Goal: Transaction & Acquisition: Purchase product/service

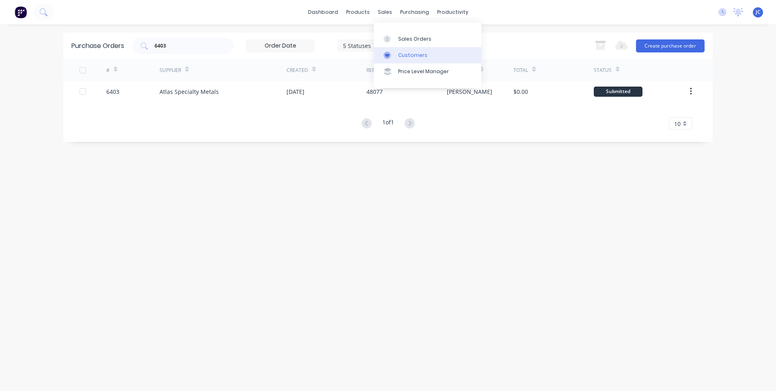
click at [393, 54] on div at bounding box center [390, 55] width 12 height 7
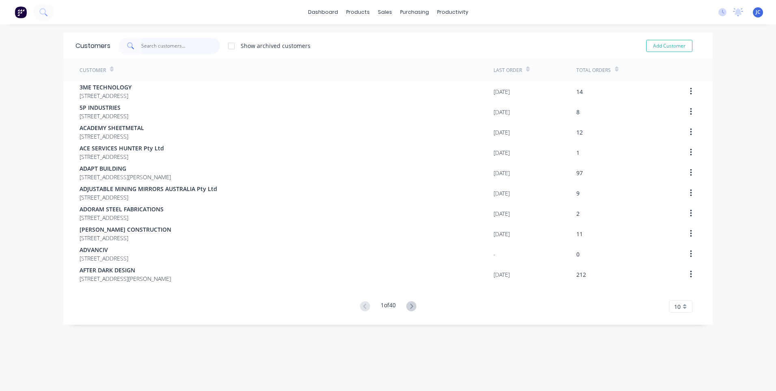
click at [158, 45] on input "text" at bounding box center [180, 46] width 79 height 16
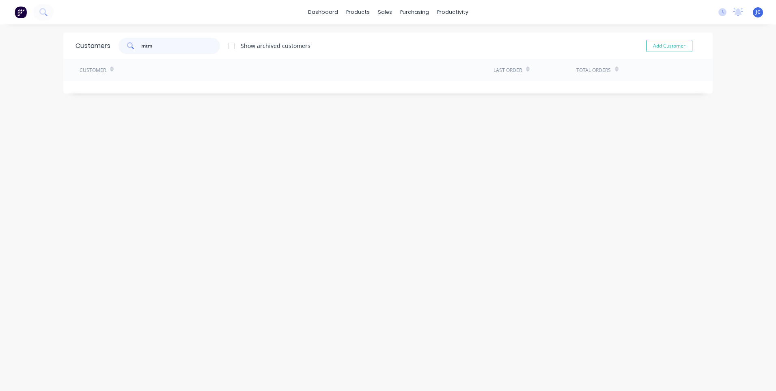
type input "mtm"
click at [380, 40] on div "mtm Show archived customers Add Customer" at bounding box center [405, 46] width 590 height 16
drag, startPoint x: 155, startPoint y: 42, endPoint x: 131, endPoint y: 43, distance: 24.8
click at [131, 43] on div "mtm" at bounding box center [169, 46] width 101 height 16
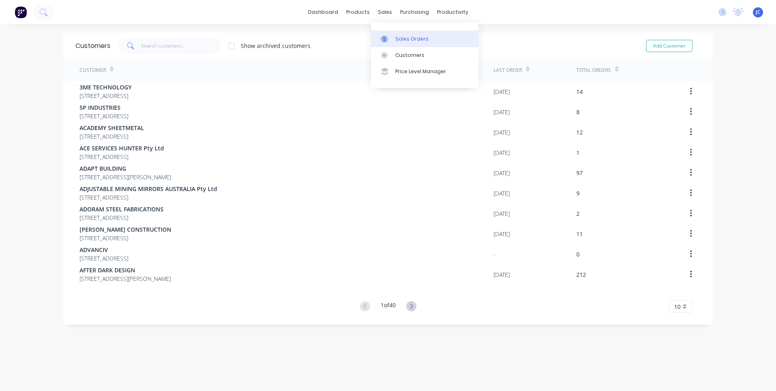
click at [395, 40] on link "Sales Orders" at bounding box center [425, 38] width 108 height 16
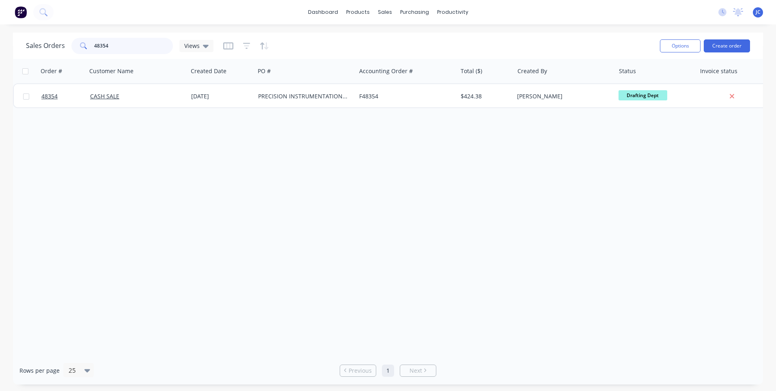
drag, startPoint x: 116, startPoint y: 45, endPoint x: 88, endPoint y: 44, distance: 27.7
click at [88, 44] on div "48354" at bounding box center [121, 46] width 101 height 16
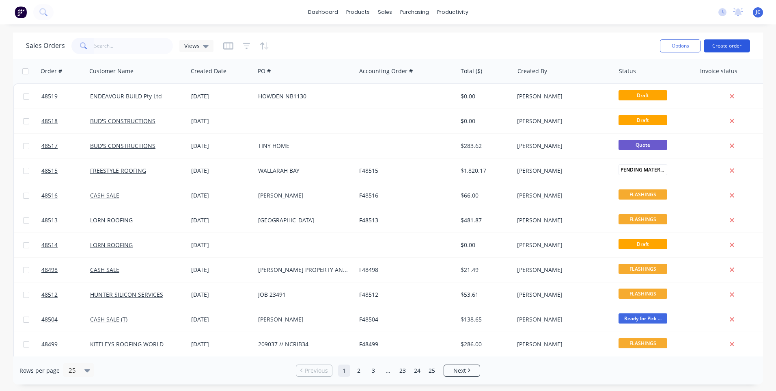
click at [723, 45] on button "Create order" at bounding box center [727, 45] width 46 height 13
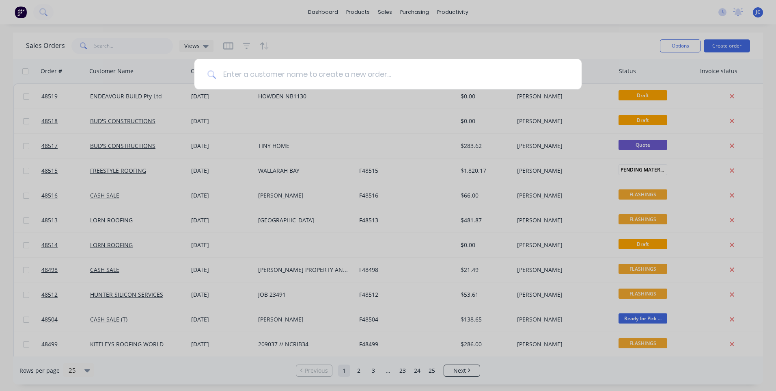
click at [334, 76] on input at bounding box center [392, 74] width 352 height 30
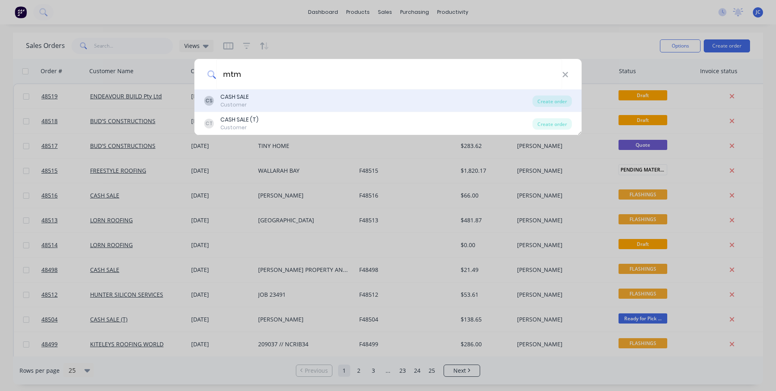
type input "mtm"
click at [244, 95] on div "CASH SALE" at bounding box center [234, 97] width 28 height 9
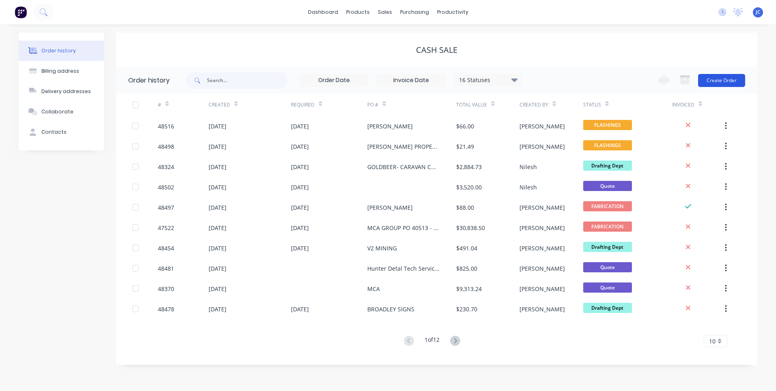
click at [726, 84] on button "Create Order" at bounding box center [721, 80] width 47 height 13
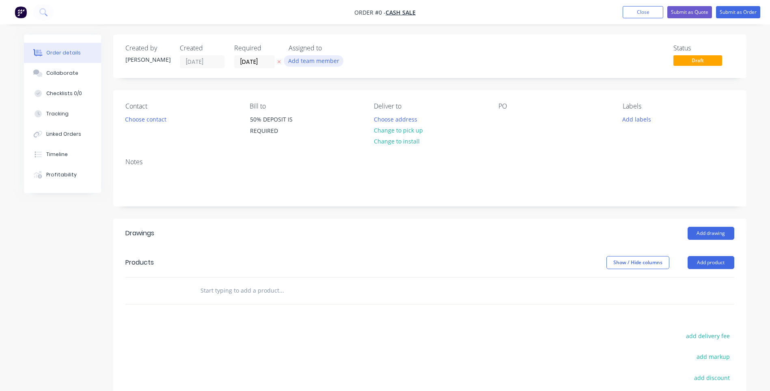
click at [304, 62] on button "Add team member" at bounding box center [314, 60] width 60 height 11
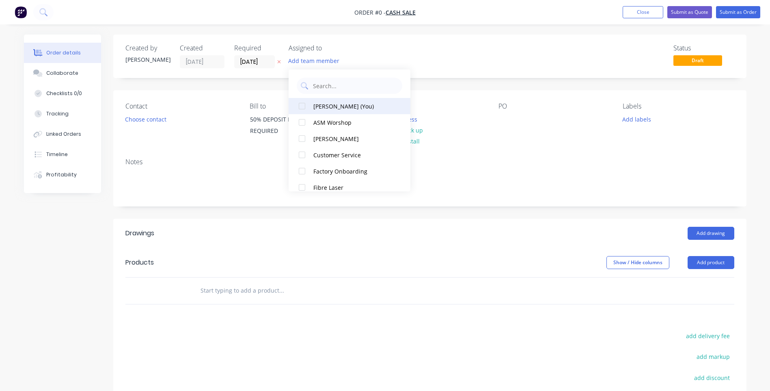
click at [303, 104] on div at bounding box center [302, 106] width 16 height 16
click at [460, 66] on div "Order details Collaborate Checklists 0/0 Tracking Linked Orders Timeline Profit…" at bounding box center [385, 264] width 739 height 459
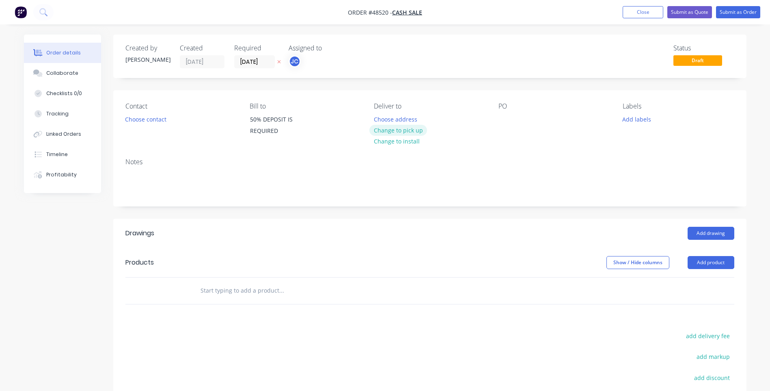
click at [386, 132] on button "Change to pick up" at bounding box center [398, 130] width 58 height 11
click at [138, 121] on button "Choose contact" at bounding box center [146, 118] width 50 height 11
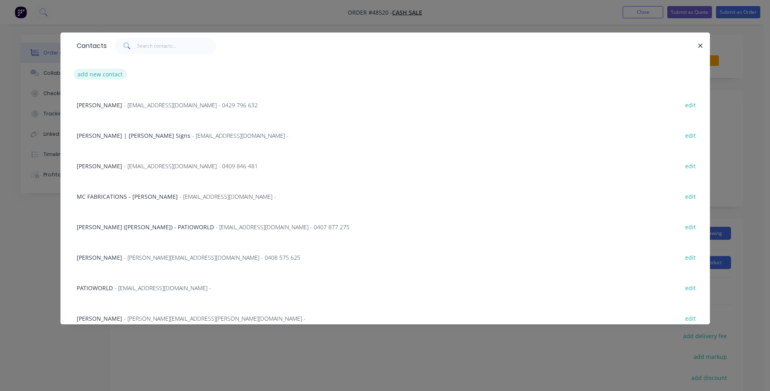
click at [104, 73] on button "add new contact" at bounding box center [100, 74] width 54 height 11
select select "AU"
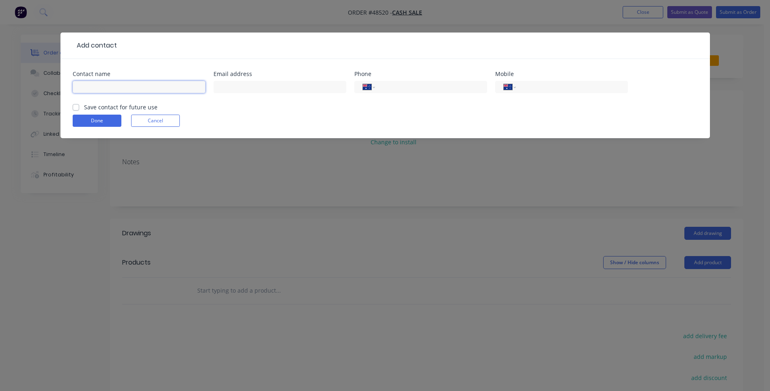
click at [118, 82] on input "text" at bounding box center [139, 87] width 133 height 12
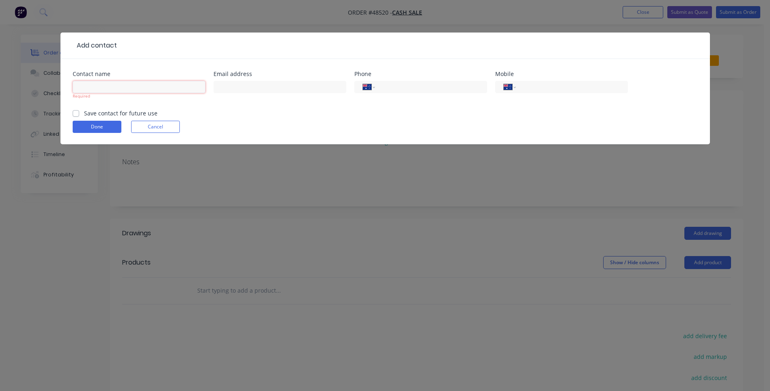
click at [130, 89] on input "text" at bounding box center [139, 87] width 133 height 12
type input "Nando Sweep"
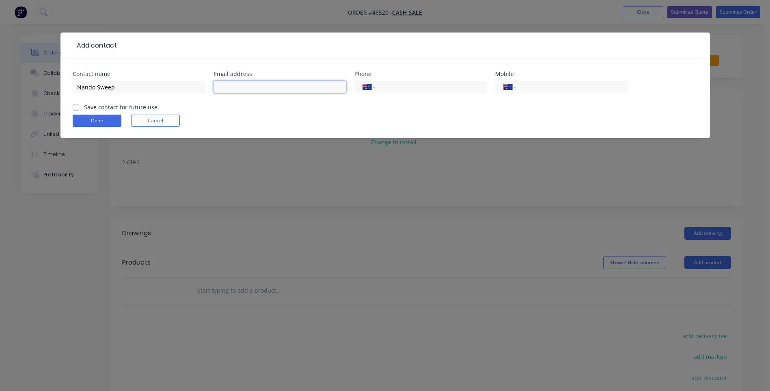
click at [241, 85] on input "text" at bounding box center [280, 87] width 133 height 12
click at [234, 88] on input "[DOMAIN_NAME]" at bounding box center [280, 87] width 133 height 12
click at [317, 88] on input "[EMAIL_ADDRESS][DOMAIN_NAME]" at bounding box center [280, 87] width 133 height 12
type input "[EMAIL_ADDRESS][DOMAIN_NAME]"
click at [537, 88] on input "tel" at bounding box center [570, 86] width 97 height 9
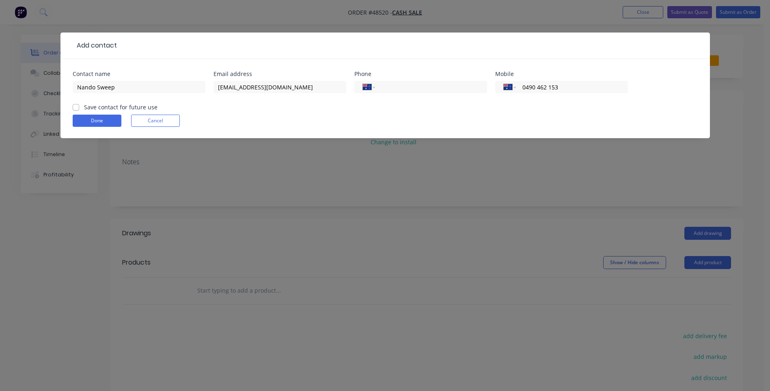
type input "0490 462 153"
click at [84, 108] on label "Save contact for future use" at bounding box center [120, 107] width 73 height 9
click at [73, 108] on input "Save contact for future use" at bounding box center [76, 107] width 6 height 8
checkbox input "true"
click at [97, 124] on button "Done" at bounding box center [97, 120] width 49 height 12
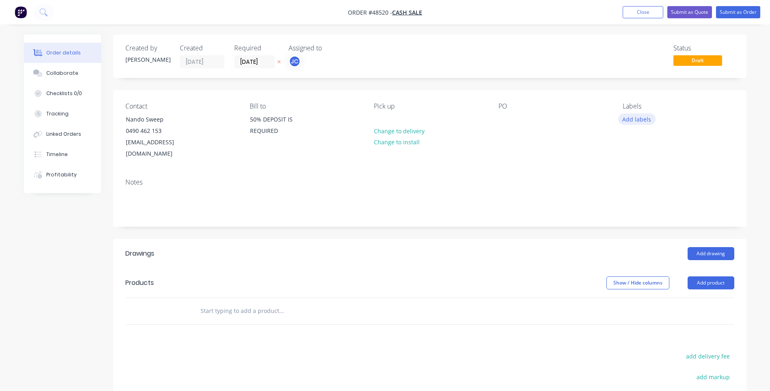
click at [636, 118] on button "Add labels" at bounding box center [636, 118] width 37 height 11
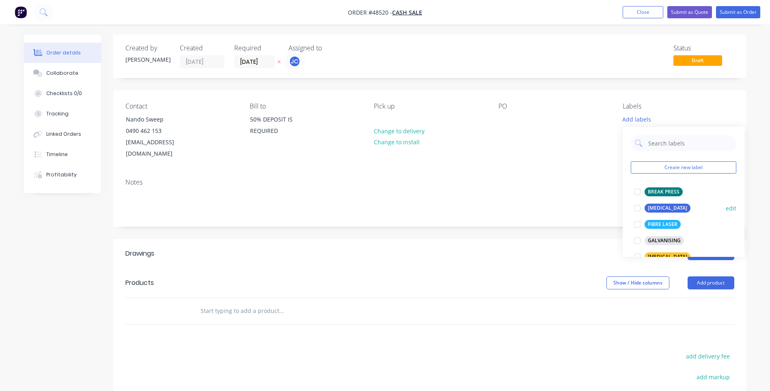
scroll to position [41, 0]
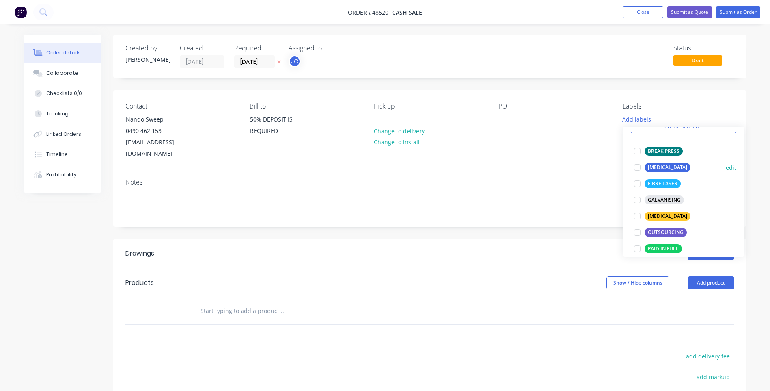
click at [636, 165] on div at bounding box center [637, 167] width 16 height 16
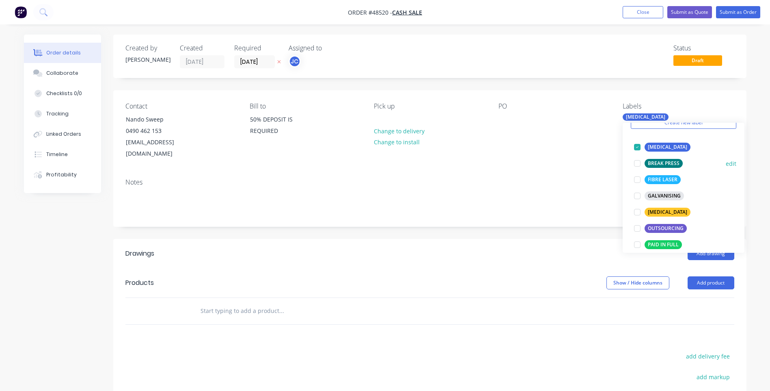
click at [636, 163] on div at bounding box center [637, 163] width 16 height 16
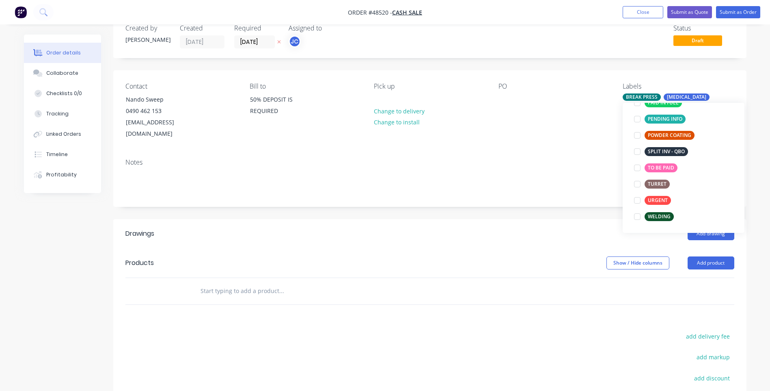
scroll to position [0, 0]
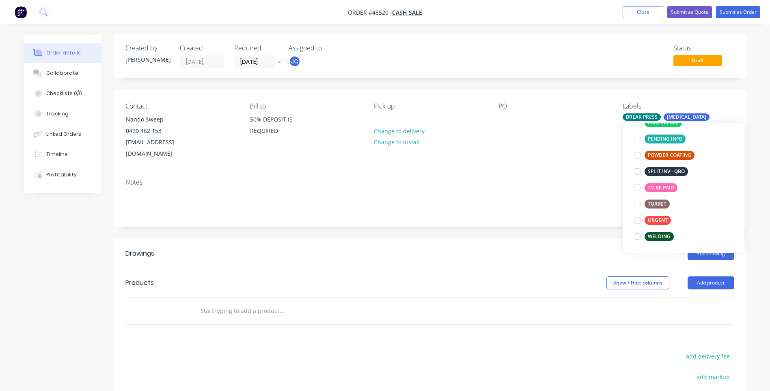
click at [574, 178] on div "Notes" at bounding box center [429, 182] width 609 height 8
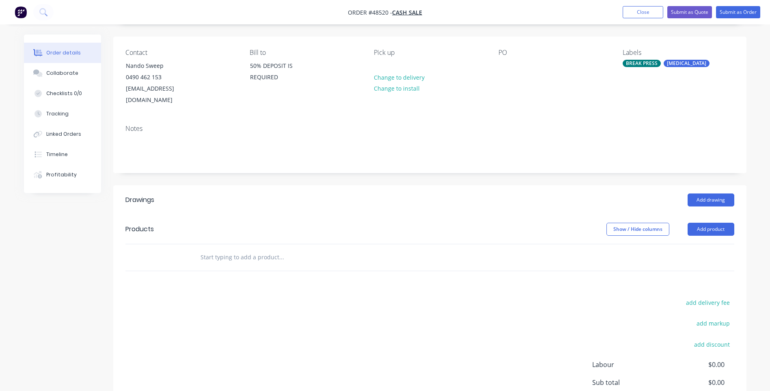
scroll to position [112, 0]
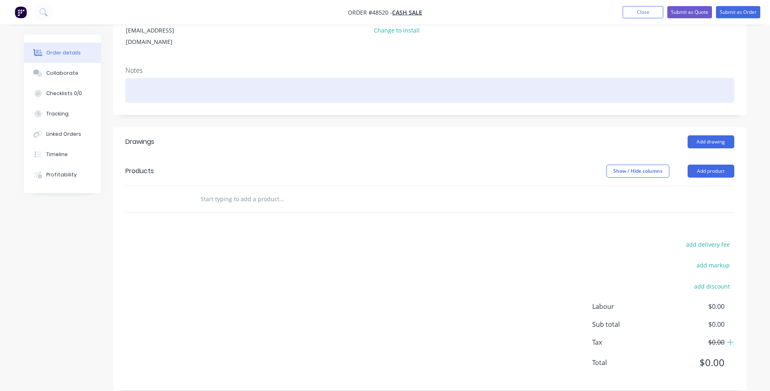
click at [180, 78] on div at bounding box center [429, 90] width 609 height 25
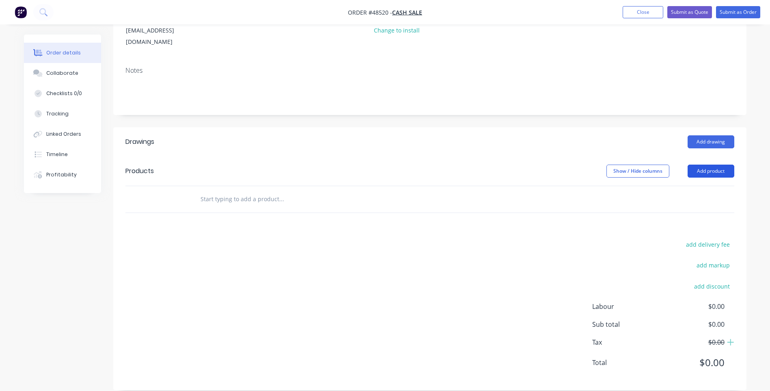
click at [691, 164] on button "Add product" at bounding box center [711, 170] width 47 height 13
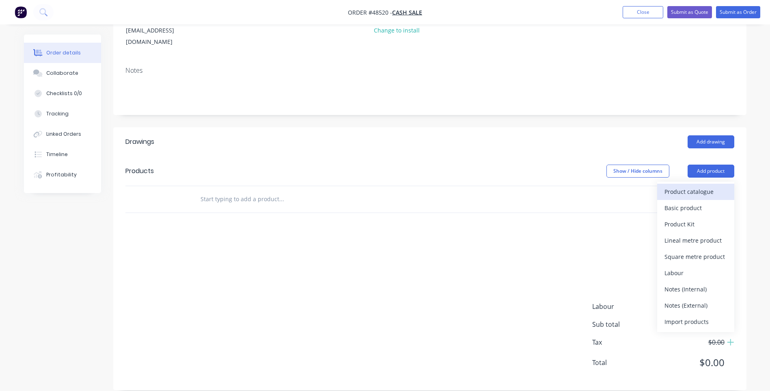
click at [675, 186] on div "Product catalogue" at bounding box center [696, 192] width 63 height 12
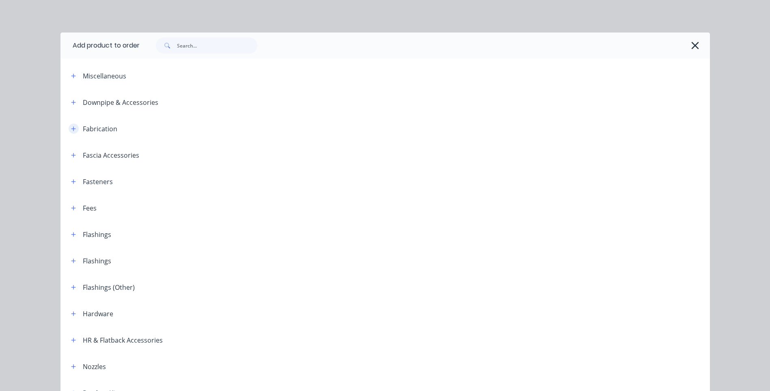
click at [73, 129] on button "button" at bounding box center [74, 128] width 10 height 10
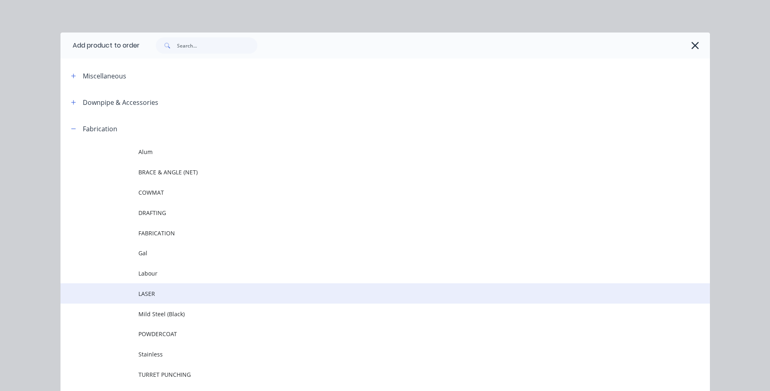
click at [151, 294] on span "LASER" at bounding box center [366, 293] width 457 height 9
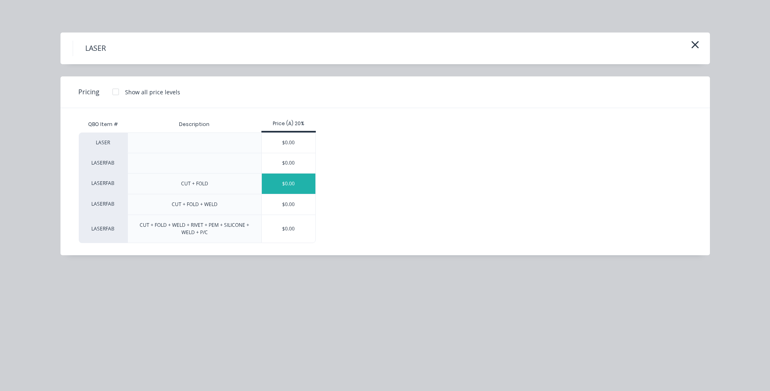
click at [295, 183] on div "$0.00" at bounding box center [289, 183] width 54 height 20
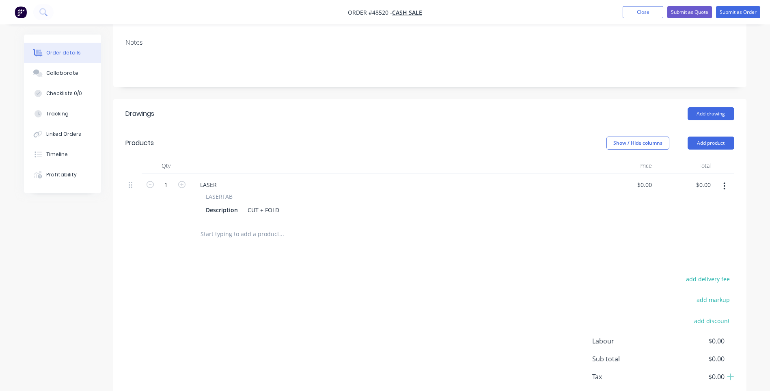
scroll to position [174, 0]
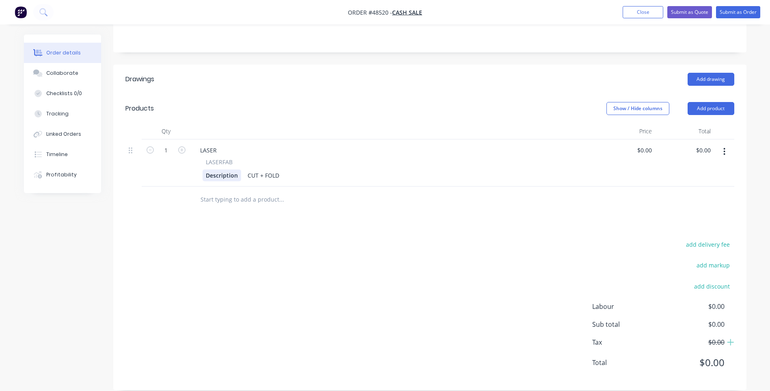
click at [235, 169] on div "Description" at bounding box center [222, 175] width 39 height 12
click at [220, 106] on header "Products Show / Hide columns Add product" at bounding box center [429, 108] width 633 height 29
click at [220, 169] on div "Description" at bounding box center [222, 175] width 39 height 12
drag, startPoint x: 237, startPoint y: 164, endPoint x: 203, endPoint y: 165, distance: 34.5
click at [203, 169] on div "Description" at bounding box center [222, 175] width 39 height 12
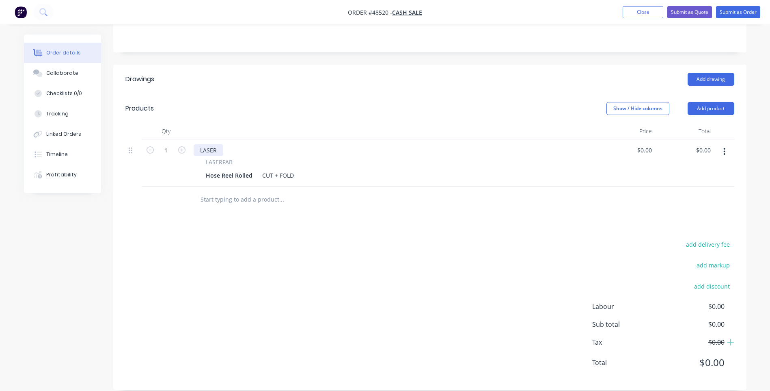
click at [212, 144] on div "LASER" at bounding box center [209, 150] width 30 height 12
drag, startPoint x: 218, startPoint y: 138, endPoint x: 196, endPoint y: 140, distance: 22.5
click at [196, 144] on div "LASER" at bounding box center [209, 150] width 30 height 12
click at [252, 169] on div "Hose Reel Rolled" at bounding box center [229, 175] width 53 height 12
click at [251, 169] on div "Hose Reel Rolled" at bounding box center [229, 175] width 53 height 12
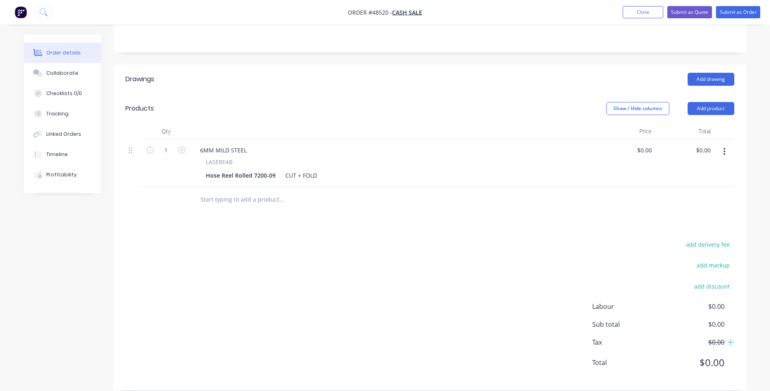
click at [722, 144] on button "button" at bounding box center [724, 151] width 19 height 15
click at [675, 183] on div "Duplicate" at bounding box center [696, 189] width 63 height 12
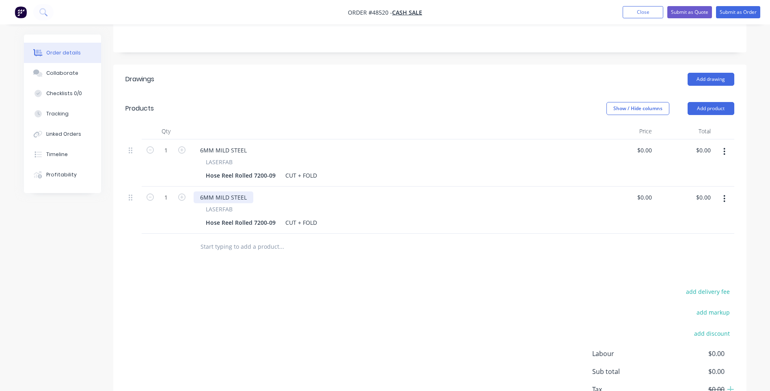
click at [222, 191] on div "6MM MILD STEEL" at bounding box center [224, 197] width 60 height 12
click at [243, 191] on div "6MM MILD STEEL" at bounding box center [224, 197] width 60 height 12
click at [247, 191] on div "6MM MILD STEEL" at bounding box center [224, 197] width 60 height 12
drag, startPoint x: 248, startPoint y: 186, endPoint x: 193, endPoint y: 187, distance: 54.8
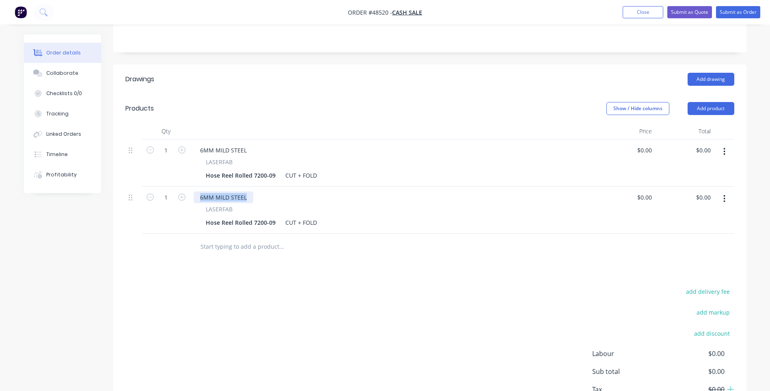
click at [194, 191] on div "6MM MILD STEEL" at bounding box center [224, 197] width 60 height 12
click at [216, 191] on div "6MM MILD STEEL" at bounding box center [224, 197] width 60 height 12
drag, startPoint x: 248, startPoint y: 185, endPoint x: 194, endPoint y: 186, distance: 53.6
click at [194, 191] on div "6MM MILD STEEL" at bounding box center [224, 197] width 60 height 12
click at [230, 216] on div "Hose Reel Rolled 7200-09" at bounding box center [241, 222] width 76 height 12
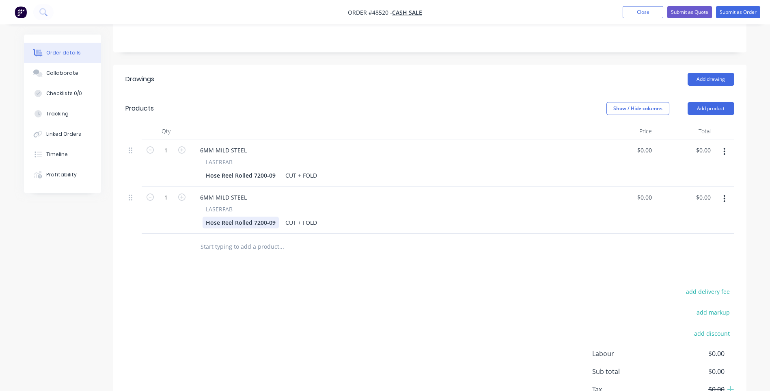
click at [237, 216] on div "Hose Reel Rolled 7200-09" at bounding box center [241, 222] width 76 height 12
paste div
click at [206, 191] on div "6MM MILD STEEL" at bounding box center [224, 197] width 60 height 12
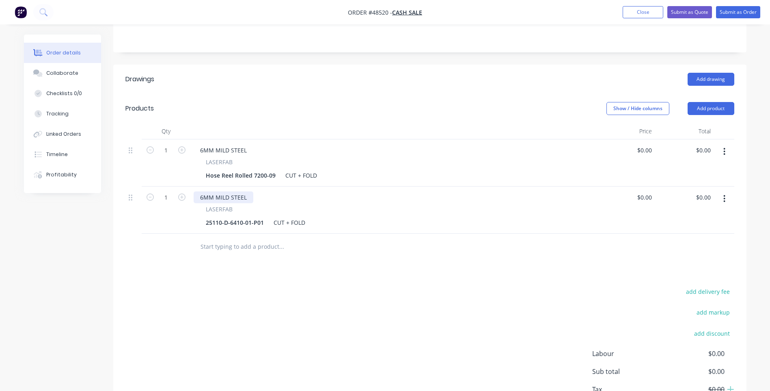
click at [203, 191] on div "6MM MILD STEEL" at bounding box center [224, 197] width 60 height 12
click at [268, 191] on div "3MM MILD STEEL" at bounding box center [393, 197] width 399 height 12
click at [181, 193] on icon "button" at bounding box center [181, 196] width 7 height 7
type input "2"
click at [726, 191] on button "button" at bounding box center [724, 198] width 19 height 15
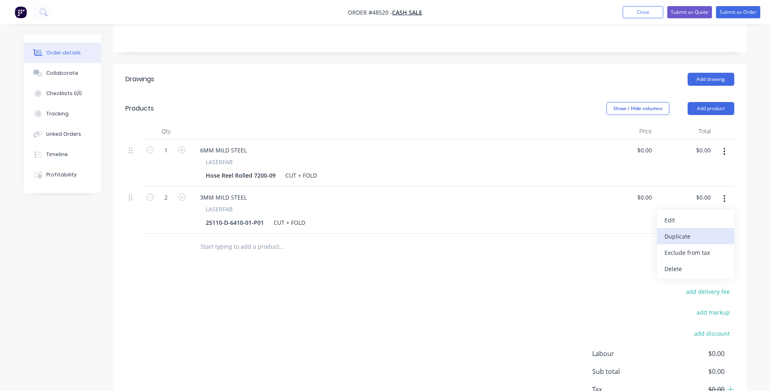
click at [681, 230] on div "Duplicate" at bounding box center [696, 236] width 63 height 12
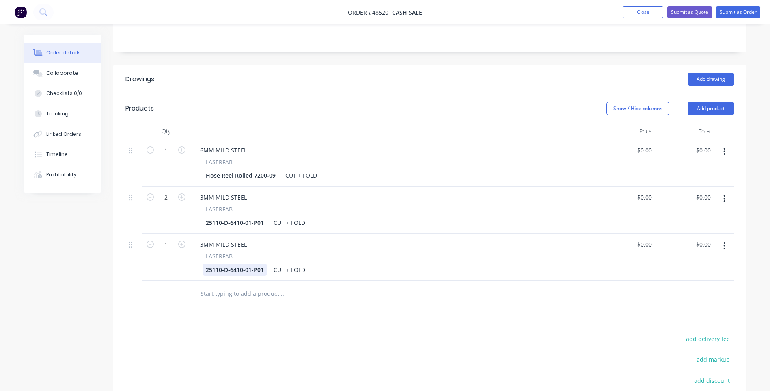
click at [245, 263] on div "25110-D-6410-01-P01" at bounding box center [235, 269] width 65 height 12
paste div
click at [260, 216] on div "25110-D-6410-01-P01" at bounding box center [235, 222] width 65 height 12
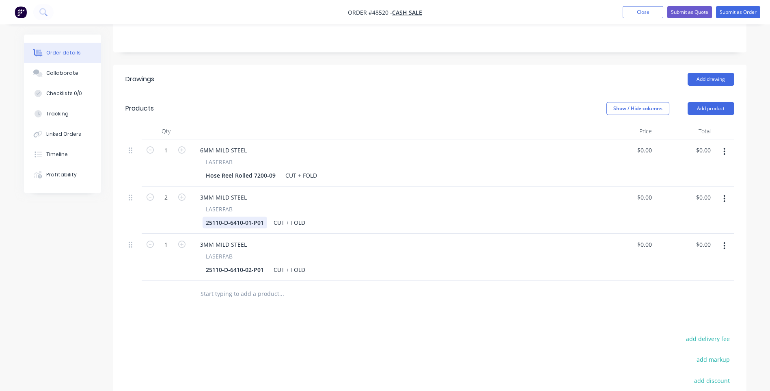
click at [262, 216] on div "25110-D-6410-01-P01" at bounding box center [235, 222] width 65 height 12
click at [324, 263] on div "25110-D-6410-02-P01 CUT + FOLD" at bounding box center [392, 269] width 378 height 12
click at [721, 238] on button "button" at bounding box center [724, 245] width 19 height 15
click at [690, 277] on div "Duplicate" at bounding box center [696, 283] width 63 height 12
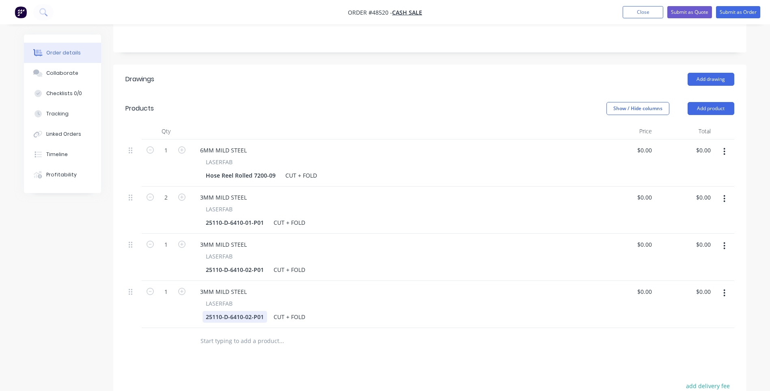
drag, startPoint x: 252, startPoint y: 308, endPoint x: 259, endPoint y: 307, distance: 6.9
click at [252, 311] on div "25110-D-6410-02-P01" at bounding box center [235, 317] width 65 height 12
click at [262, 311] on div "25110-D-6410-02-P01" at bounding box center [235, 317] width 65 height 12
click at [382, 332] on div at bounding box center [316, 340] width 244 height 16
click at [723, 288] on icon "button" at bounding box center [724, 292] width 2 height 9
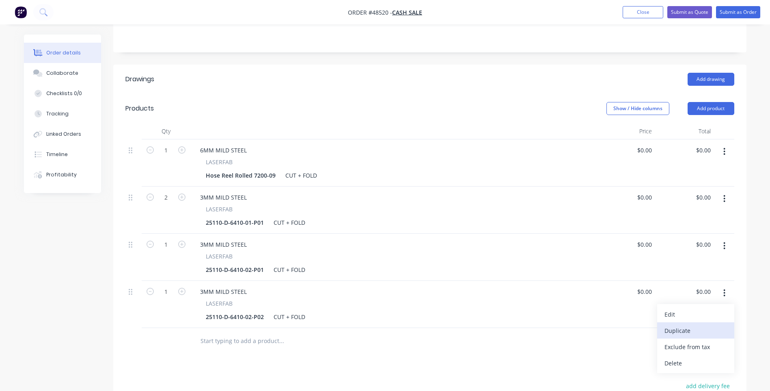
click at [676, 324] on div "Duplicate" at bounding box center [696, 330] width 63 height 12
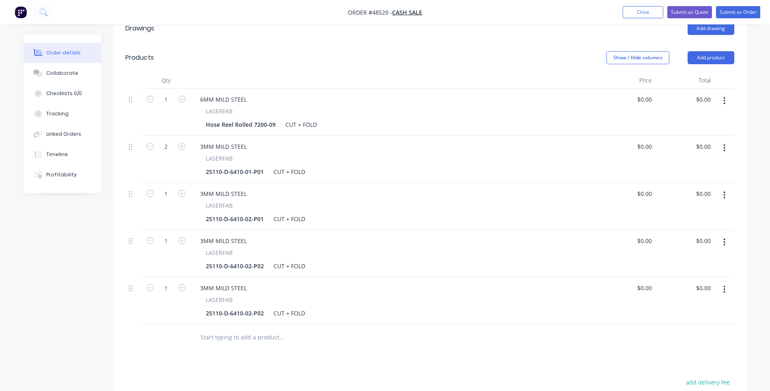
scroll to position [362, 0]
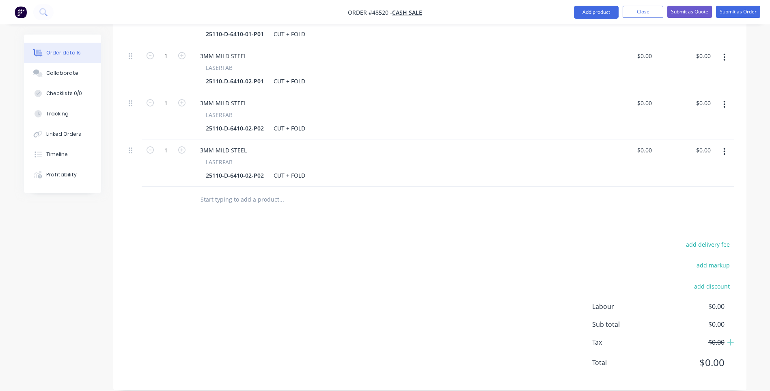
click at [724, 148] on icon "button" at bounding box center [725, 151] width 2 height 7
click at [690, 183] on div "Duplicate" at bounding box center [696, 189] width 63 height 12
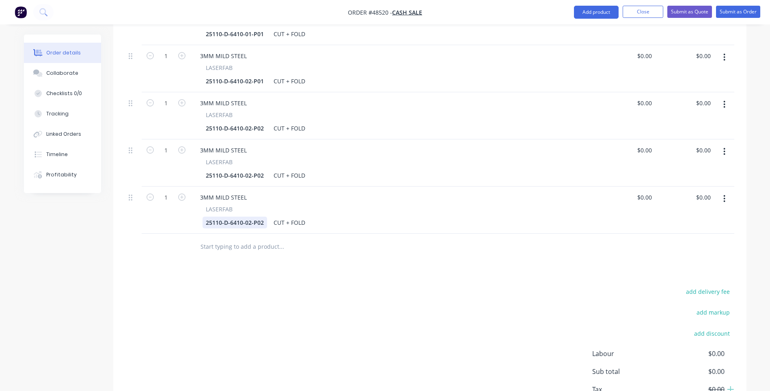
click at [251, 216] on div "25110-D-6410-02-P02" at bounding box center [235, 222] width 65 height 12
click at [260, 216] on div "25110-D-6410-03-P02" at bounding box center [235, 222] width 65 height 12
click at [461, 246] on div at bounding box center [336, 246] width 292 height 26
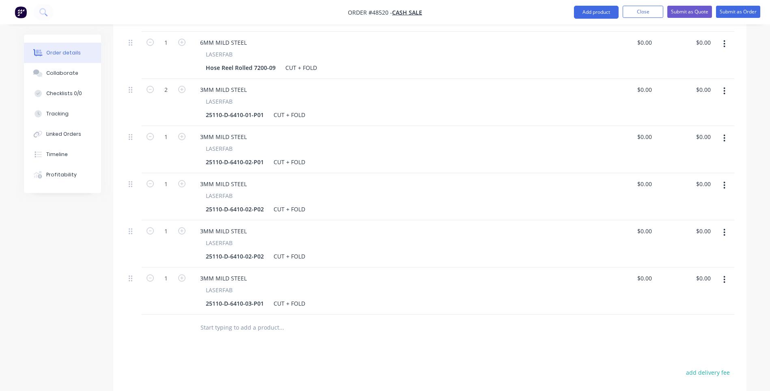
scroll to position [281, 0]
click at [263, 298] on div "25110-D-6410-03-P01" at bounding box center [235, 304] width 65 height 12
drag, startPoint x: 248, startPoint y: 244, endPoint x: 253, endPoint y: 246, distance: 5.7
click at [248, 250] on div "25110-D-6410-02-P02" at bounding box center [235, 256] width 65 height 12
click at [261, 250] on div "25110-D-6410-03-P02" at bounding box center [235, 256] width 65 height 12
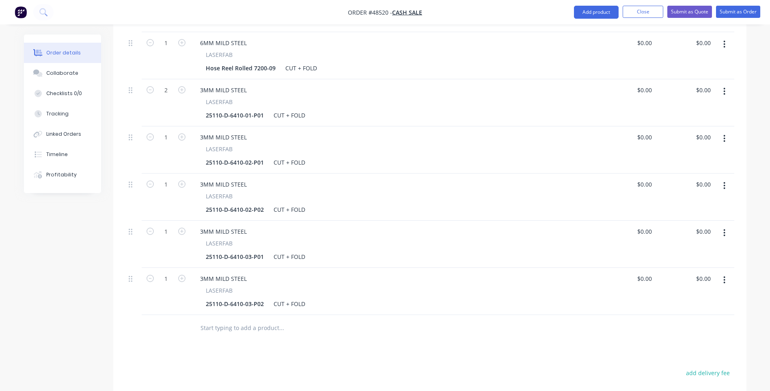
click at [542, 349] on div "Drawings Add drawing Products Show / Hide columns Add product Qty Price Total 1…" at bounding box center [429, 237] width 633 height 561
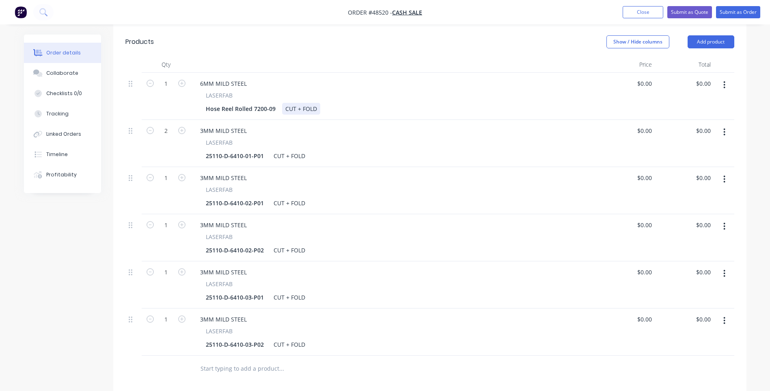
click at [316, 103] on div "CUT + FOLD" at bounding box center [301, 109] width 38 height 12
click at [463, 138] on div "LASERFAB" at bounding box center [393, 142] width 375 height 9
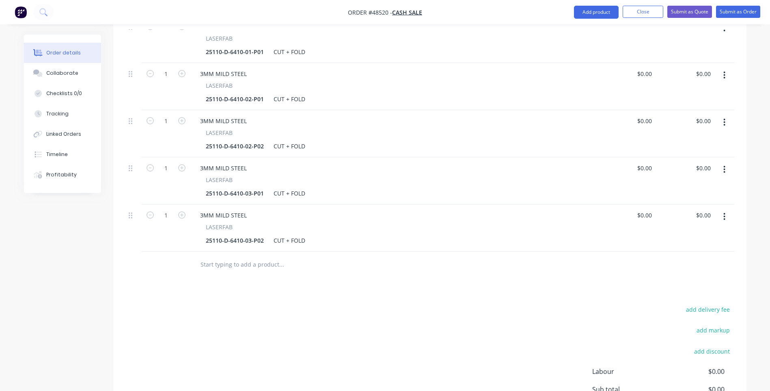
scroll to position [369, 0]
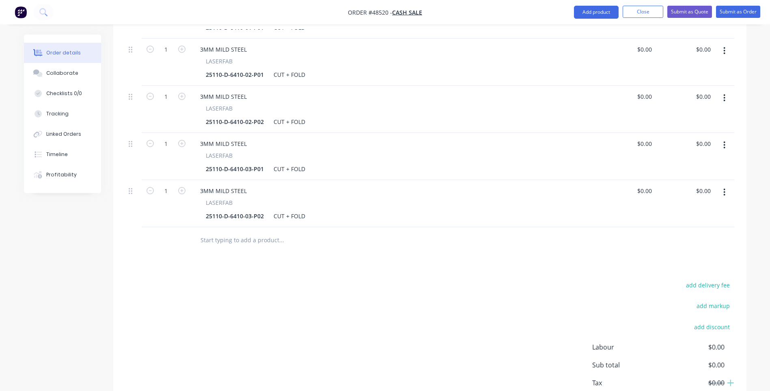
click at [728, 185] on button "button" at bounding box center [724, 192] width 19 height 15
click at [691, 224] on div "Duplicate" at bounding box center [696, 230] width 63 height 12
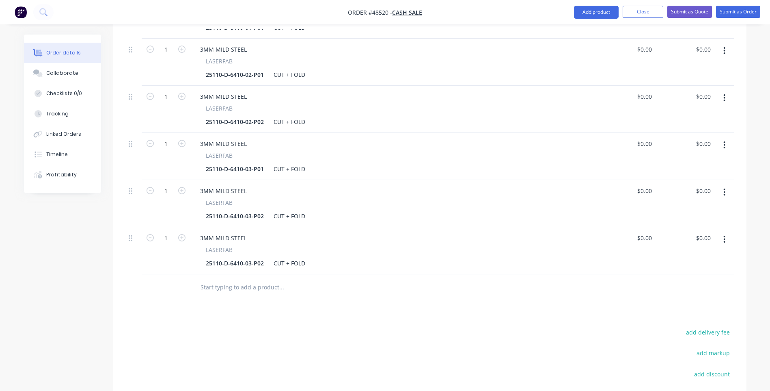
click at [333, 326] on div "add delivery fee add markup add discount Labour $0.00 Sub total $0.00 Tax $0.00…" at bounding box center [429, 395] width 609 height 139
click at [227, 232] on div "3MM MILD STEEL" at bounding box center [224, 238] width 60 height 12
click at [203, 232] on div "3MM MILD STEEL" at bounding box center [224, 238] width 60 height 12
click at [248, 257] on div "25110-D-6410-03-P02" at bounding box center [235, 263] width 65 height 12
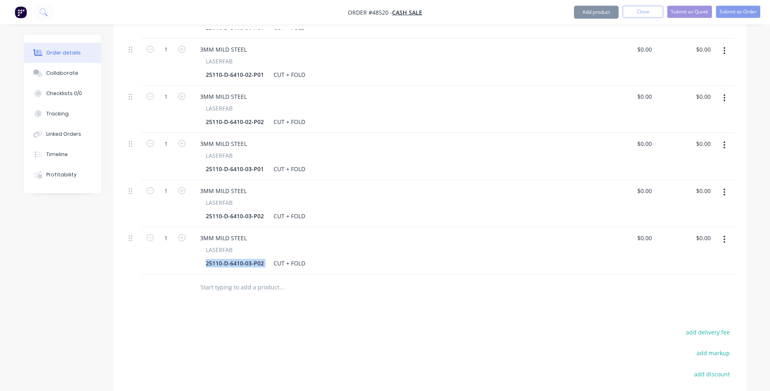
click at [248, 257] on div "25110-D-6410-03-P02" at bounding box center [235, 263] width 65 height 12
drag, startPoint x: 248, startPoint y: 255, endPoint x: 269, endPoint y: 242, distance: 24.4
click at [249, 257] on div "25110-D-6410-03-P02" at bounding box center [235, 263] width 65 height 12
click at [233, 257] on div "25110-D-6410-03-P02" at bounding box center [235, 263] width 65 height 12
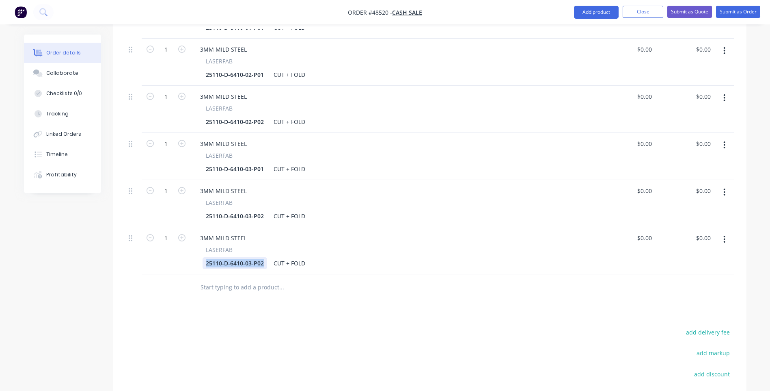
click at [233, 257] on div "25110-D-6410-03-P02" at bounding box center [235, 263] width 65 height 12
click at [317, 286] on div at bounding box center [336, 287] width 292 height 26
click at [181, 234] on icon "button" at bounding box center [181, 237] width 7 height 7
type input "2"
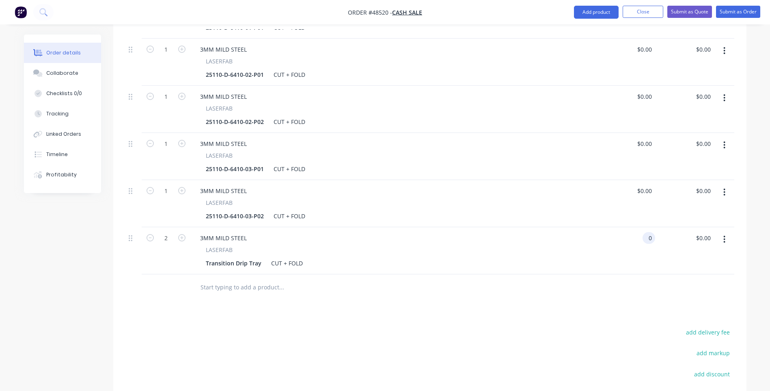
click at [646, 232] on input "0" at bounding box center [650, 238] width 9 height 12
type input "$40.38"
type input "$80.76"
click at [669, 295] on div "Drawings Add drawing Products Show / Hide columns Add product Qty Price Total 1…" at bounding box center [429, 174] width 633 height 608
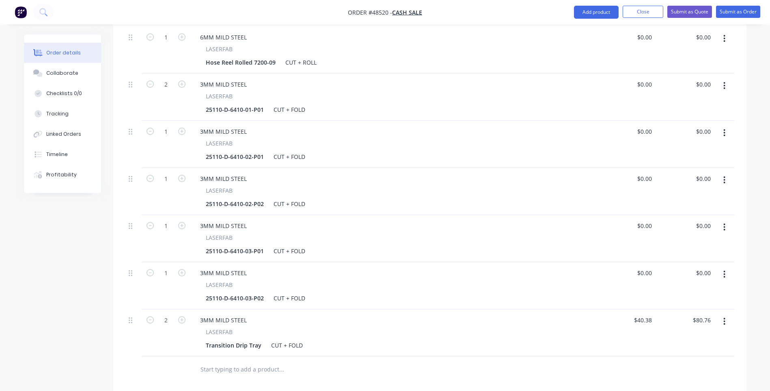
scroll to position [288, 0]
click at [647, 266] on input "0" at bounding box center [650, 272] width 9 height 12
type input "$240.24"
click at [617, 282] on div "$240.24 240.24" at bounding box center [625, 284] width 59 height 47
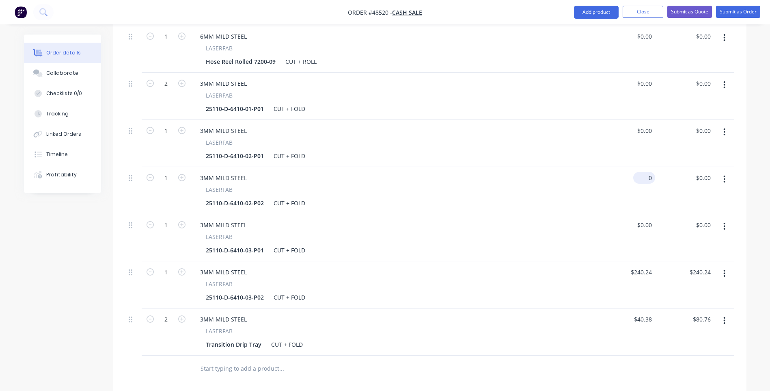
click at [648, 172] on input "0" at bounding box center [645, 178] width 19 height 12
type input "$232.82"
click at [624, 199] on div "$232.82 232.82" at bounding box center [625, 190] width 59 height 47
click at [646, 219] on input "0" at bounding box center [650, 225] width 9 height 12
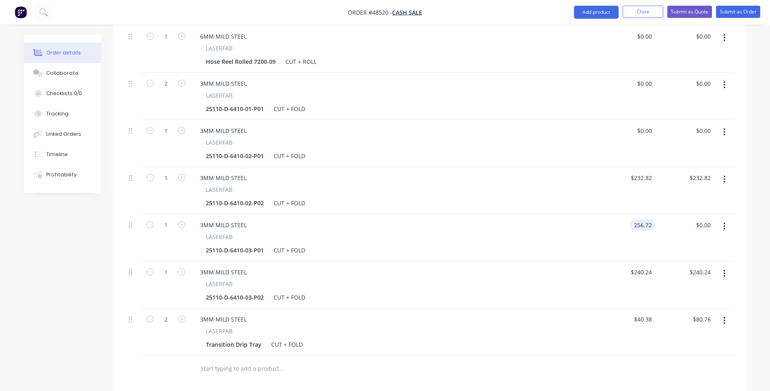
click at [592, 266] on div "3MM MILD STEEL" at bounding box center [393, 272] width 399 height 12
type input "$256.72"
click at [643, 125] on div "0 0" at bounding box center [649, 131] width 13 height 12
type input "$203.05"
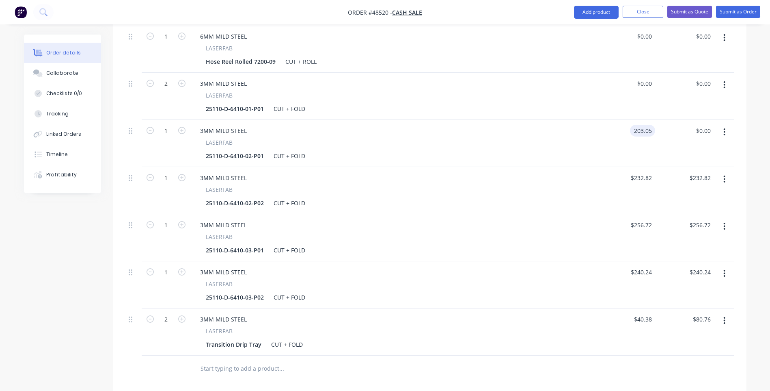
type input "$203.05"
click at [612, 149] on div "$203.05 203.05" at bounding box center [625, 143] width 59 height 47
click at [642, 73] on div "0 $0.00" at bounding box center [625, 96] width 59 height 47
type input "$31.90"
type input "$63.80"
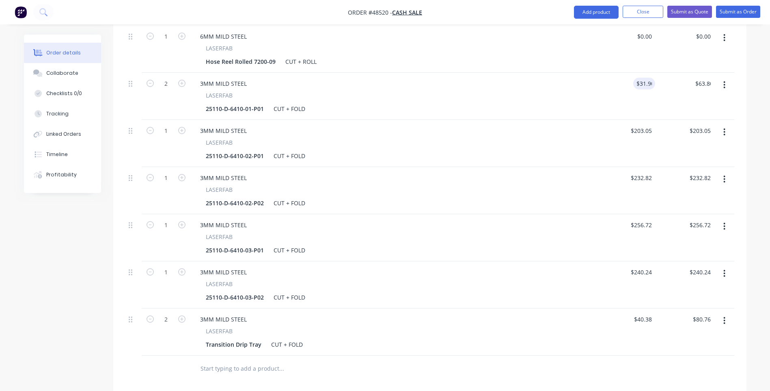
drag, startPoint x: 457, startPoint y: 211, endPoint x: 462, endPoint y: 211, distance: 5.3
click at [457, 219] on div "3MM MILD STEEL" at bounding box center [393, 225] width 399 height 12
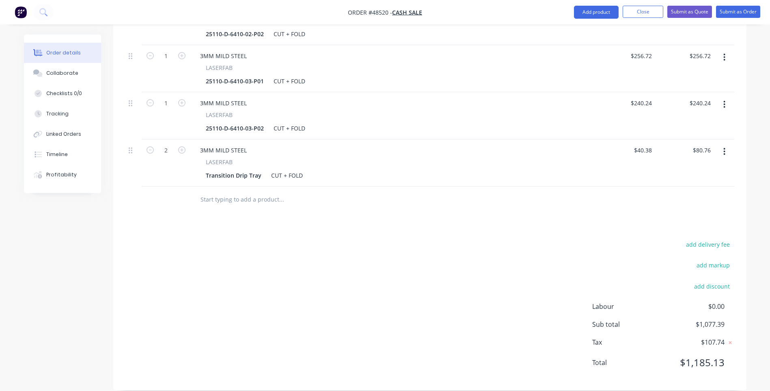
scroll to position [335, 0]
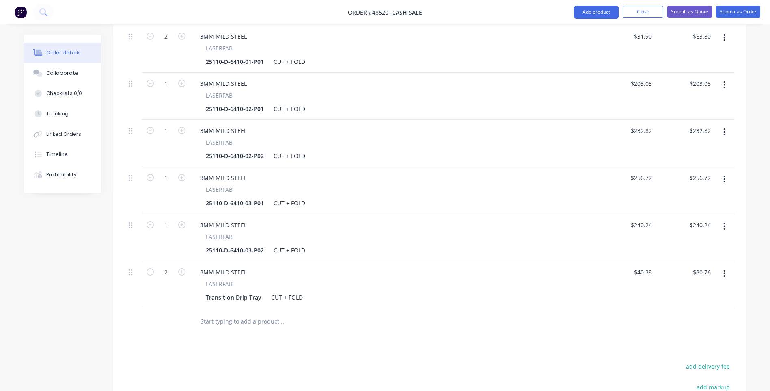
click at [729, 266] on button "button" at bounding box center [724, 273] width 19 height 15
click at [682, 305] on div "Duplicate" at bounding box center [696, 311] width 63 height 12
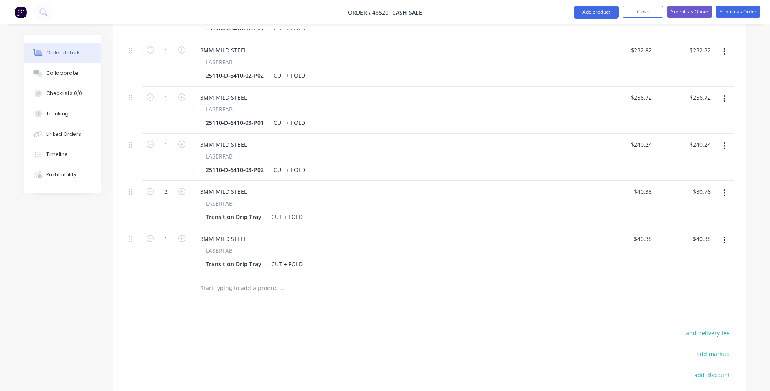
scroll to position [416, 0]
click at [205, 232] on div "3MM MILD STEEL" at bounding box center [224, 238] width 60 height 12
click at [247, 257] on div "Transition Drip Tray" at bounding box center [234, 263] width 62 height 12
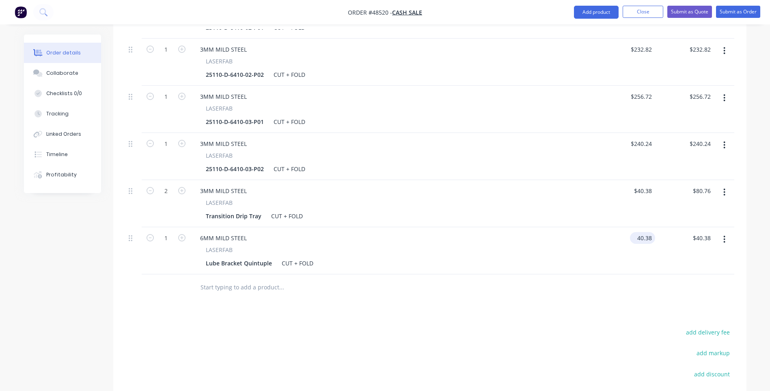
click at [641, 232] on input "40.38" at bounding box center [644, 238] width 22 height 12
type input "$158.26"
click at [572, 274] on div at bounding box center [429, 287] width 609 height 26
click at [725, 235] on icon "button" at bounding box center [724, 239] width 2 height 9
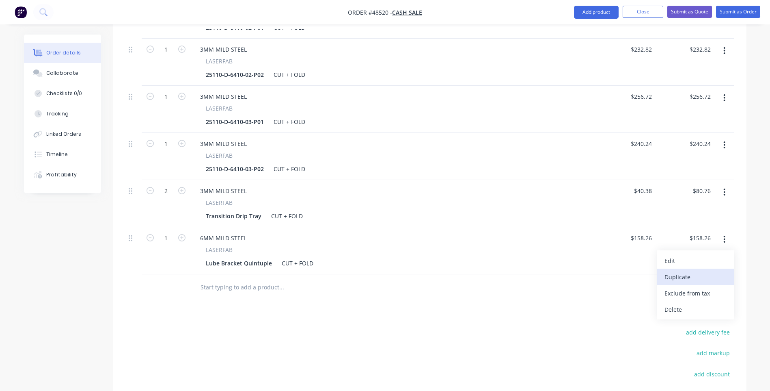
click at [688, 271] on div "Duplicate" at bounding box center [696, 277] width 63 height 12
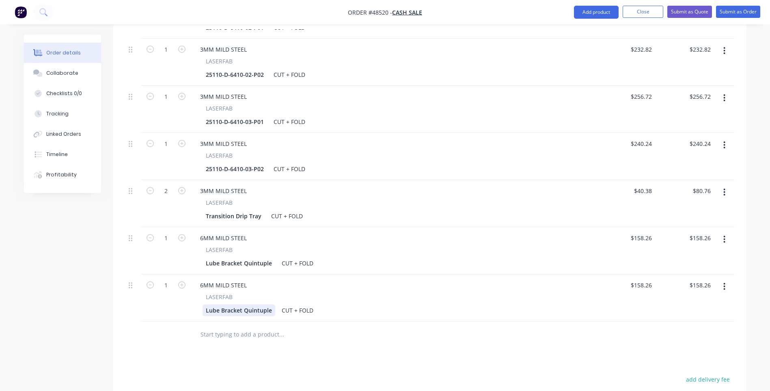
click at [233, 304] on div "Lube Bracket Quintuple" at bounding box center [239, 310] width 73 height 12
drag, startPoint x: 270, startPoint y: 299, endPoint x: 243, endPoint y: 299, distance: 26.8
click at [243, 304] on div "Lube Bracket Quintuple" at bounding box center [239, 310] width 73 height 12
click at [182, 281] on icon "button" at bounding box center [181, 284] width 7 height 7
type input "2"
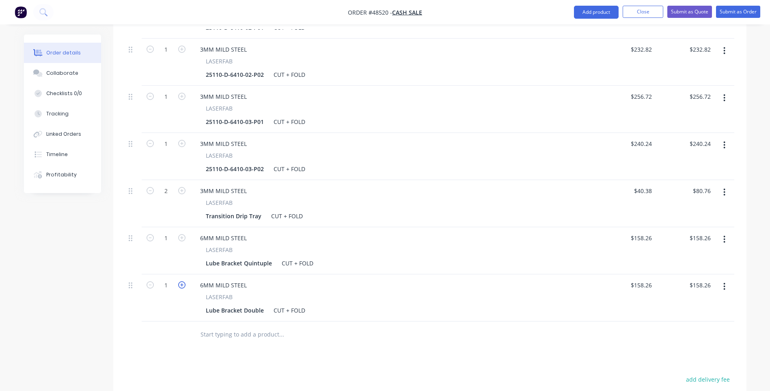
type input "$316.52"
click at [512, 292] on div "LASERFAB" at bounding box center [393, 296] width 375 height 9
click at [649, 279] on input "158.26" at bounding box center [642, 285] width 25 height 12
type input "$72.99"
type input "$145.98"
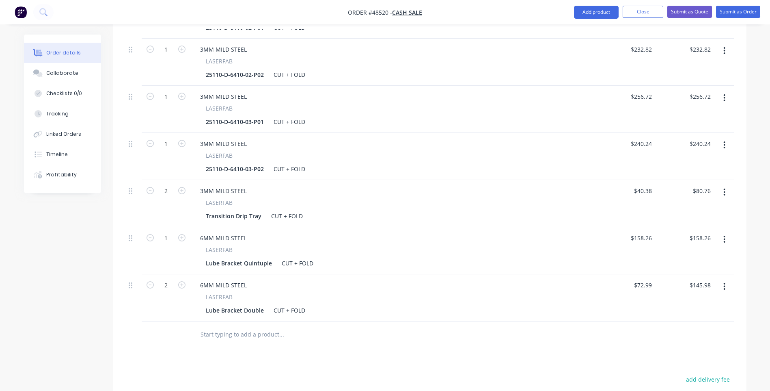
click at [532, 321] on div at bounding box center [429, 334] width 609 height 26
click at [721, 279] on button "button" at bounding box center [724, 286] width 19 height 15
click at [677, 318] on div "Duplicate" at bounding box center [696, 324] width 63 height 12
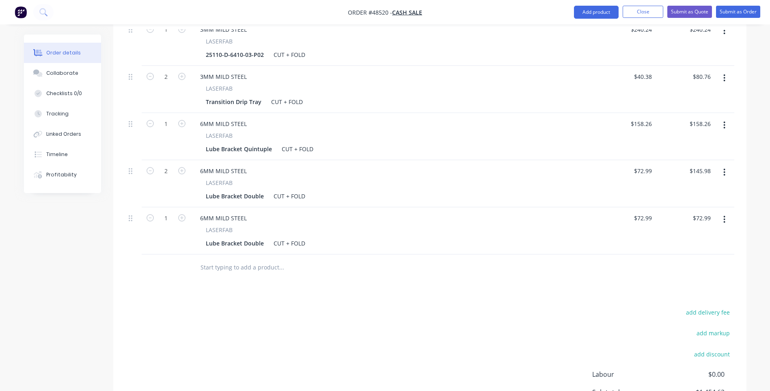
scroll to position [538, 0]
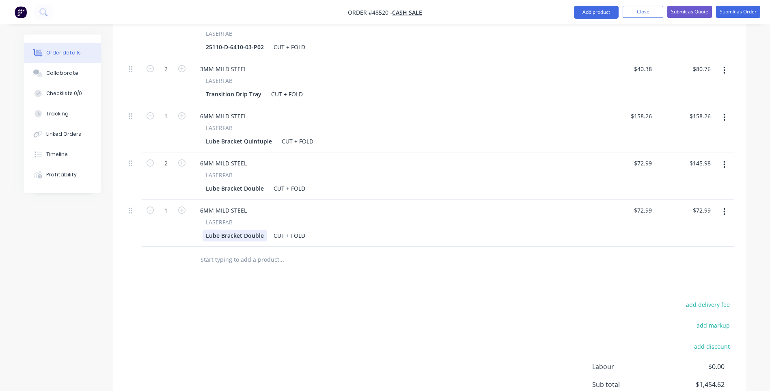
click at [248, 229] on div "Lube Bracket Double" at bounding box center [235, 235] width 65 height 12
drag, startPoint x: 262, startPoint y: 223, endPoint x: 242, endPoint y: 224, distance: 20.3
click at [242, 229] on div "Lube Bracket Double" at bounding box center [235, 235] width 65 height 12
click at [336, 251] on input "text" at bounding box center [281, 259] width 162 height 16
click at [183, 206] on icon "button" at bounding box center [181, 209] width 7 height 7
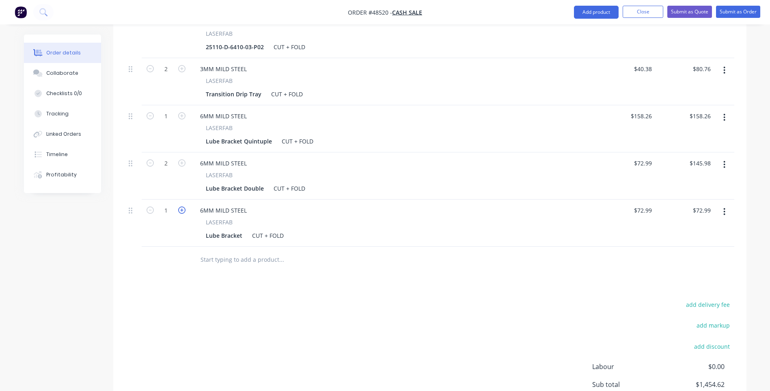
type input "2"
type input "$145.98"
click at [642, 204] on input "72.99" at bounding box center [644, 210] width 22 height 12
type input "$59.93"
type input "$119.86"
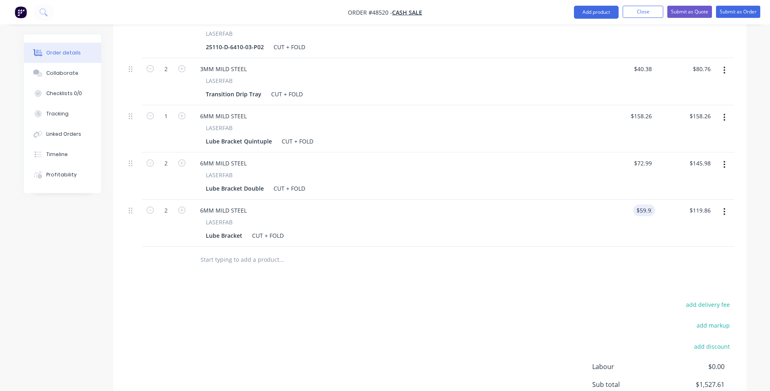
click at [601, 199] on div "$59.93 59.93" at bounding box center [625, 222] width 59 height 47
drag, startPoint x: 723, startPoint y: 198, endPoint x: 721, endPoint y: 202, distance: 4.4
click at [724, 207] on icon "button" at bounding box center [724, 211] width 2 height 9
click at [683, 243] on div "Duplicate" at bounding box center [696, 249] width 63 height 12
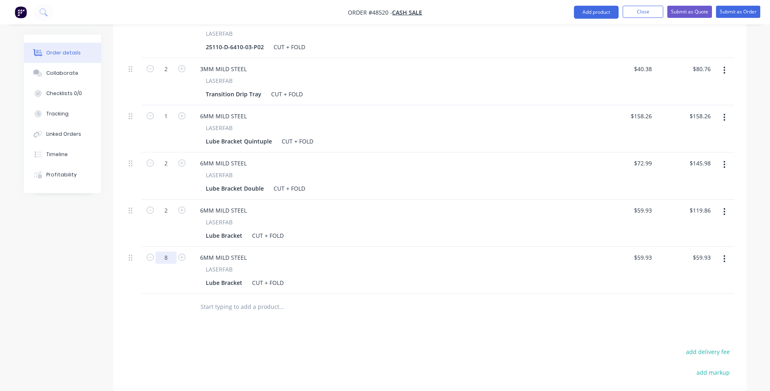
type input "8"
type input "$479.44"
click at [284, 251] on div "6MM MILD STEEL" at bounding box center [393, 257] width 399 height 12
click at [235, 276] on div "Lube Bracket" at bounding box center [224, 282] width 43 height 12
drag, startPoint x: 242, startPoint y: 271, endPoint x: 198, endPoint y: 271, distance: 43.0
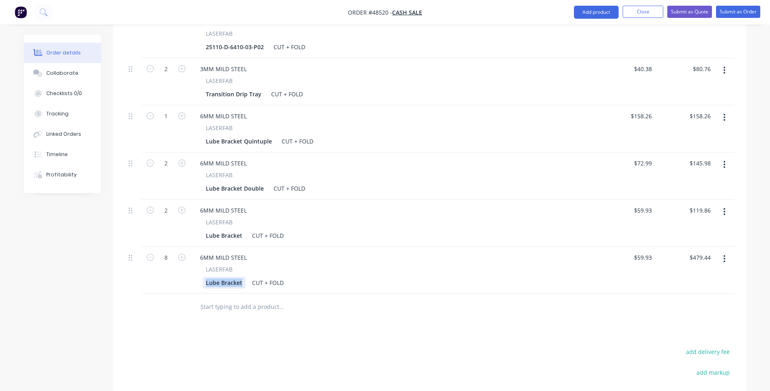
click at [199, 271] on div "LASERFAB Lube Bracket CUT + FOLD" at bounding box center [393, 277] width 399 height 24
click at [401, 303] on div at bounding box center [316, 306] width 244 height 16
click at [643, 251] on input "59.93" at bounding box center [644, 257] width 22 height 12
type input "$33.62"
type input "$268.96"
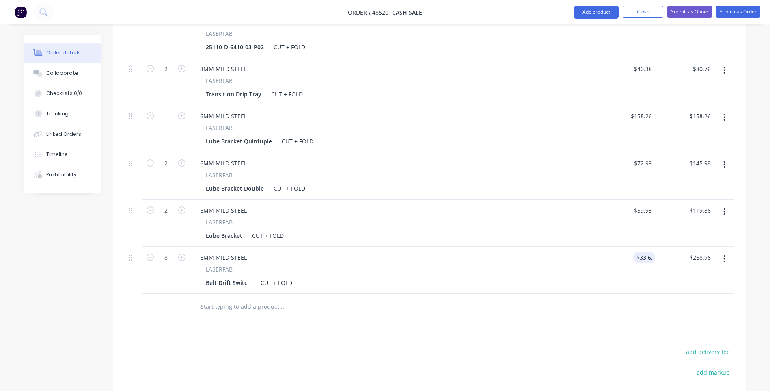
click at [621, 320] on div "Drawings Add drawing Products Show / Hide columns Add product Qty Price Total 1…" at bounding box center [429, 99] width 633 height 796
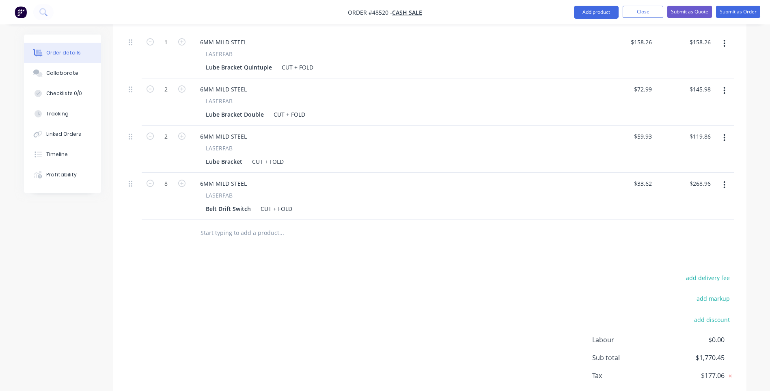
scroll to position [645, 0]
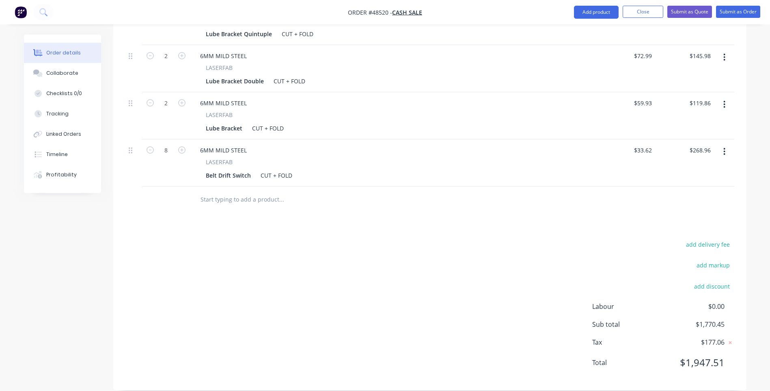
click at [468, 309] on div "add delivery fee add markup add discount Labour $0.00 Sub total $1,770.45 Tax $…" at bounding box center [429, 308] width 609 height 139
